Goal: Check status: Check status

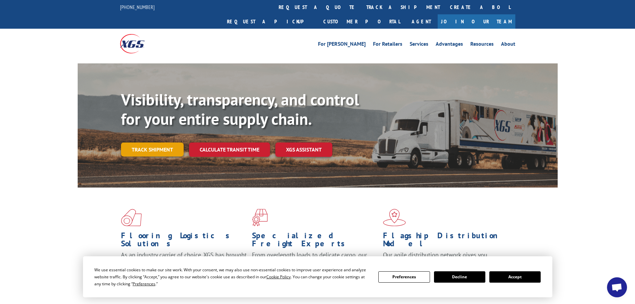
click at [159, 142] on link "Track shipment" at bounding box center [152, 149] width 63 height 14
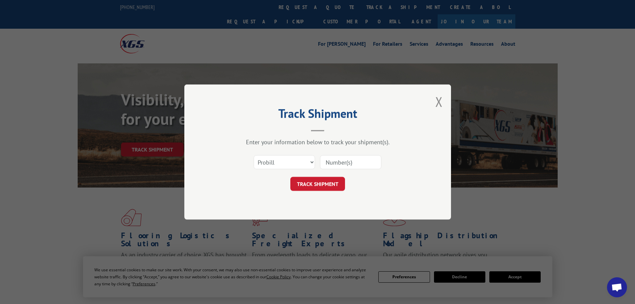
paste input "534844 S0303"
type input "534844"
click at [325, 186] on button "TRACK SHIPMENT" at bounding box center [317, 184] width 55 height 14
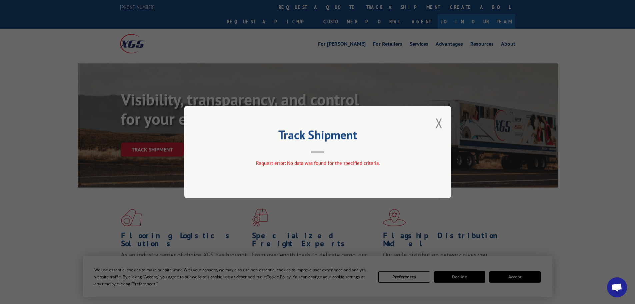
click at [433, 127] on div "Track Shipment Request error: No data was found for the specified criteria." at bounding box center [317, 152] width 267 height 92
click at [437, 128] on button "Close modal" at bounding box center [438, 123] width 7 height 18
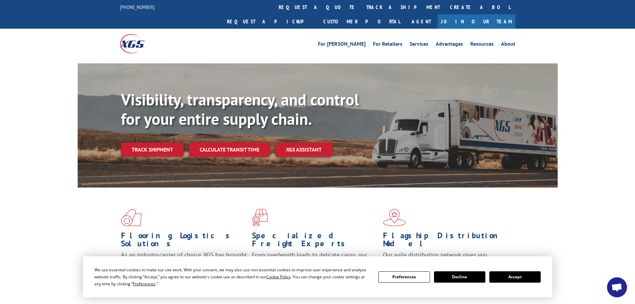
drag, startPoint x: 163, startPoint y: 140, endPoint x: 170, endPoint y: 143, distance: 7.6
click at [163, 142] on link "Track shipment" at bounding box center [152, 149] width 63 height 14
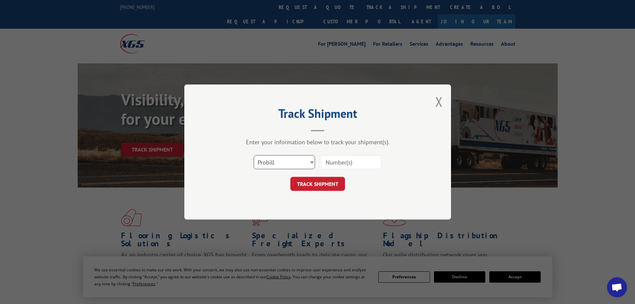
click at [271, 164] on select "Select category... Probill BOL PO" at bounding box center [284, 162] width 61 height 14
select select "bol"
click at [254, 155] on select "Select category... Probill BOL PO" at bounding box center [284, 162] width 61 height 14
paste input "5624139"
type input "5624139"
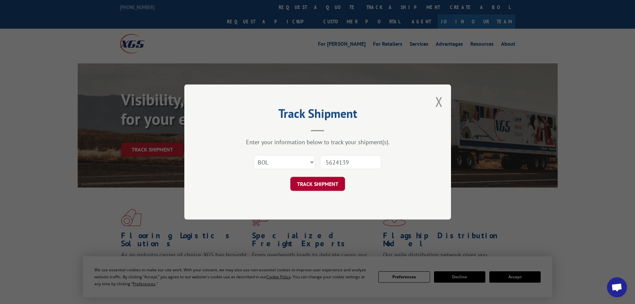
click at [331, 185] on button "TRACK SHIPMENT" at bounding box center [317, 184] width 55 height 14
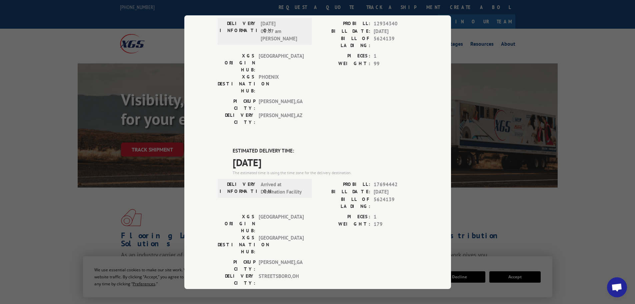
scroll to position [102, 0]
